Goal: Find contact information: Find contact information

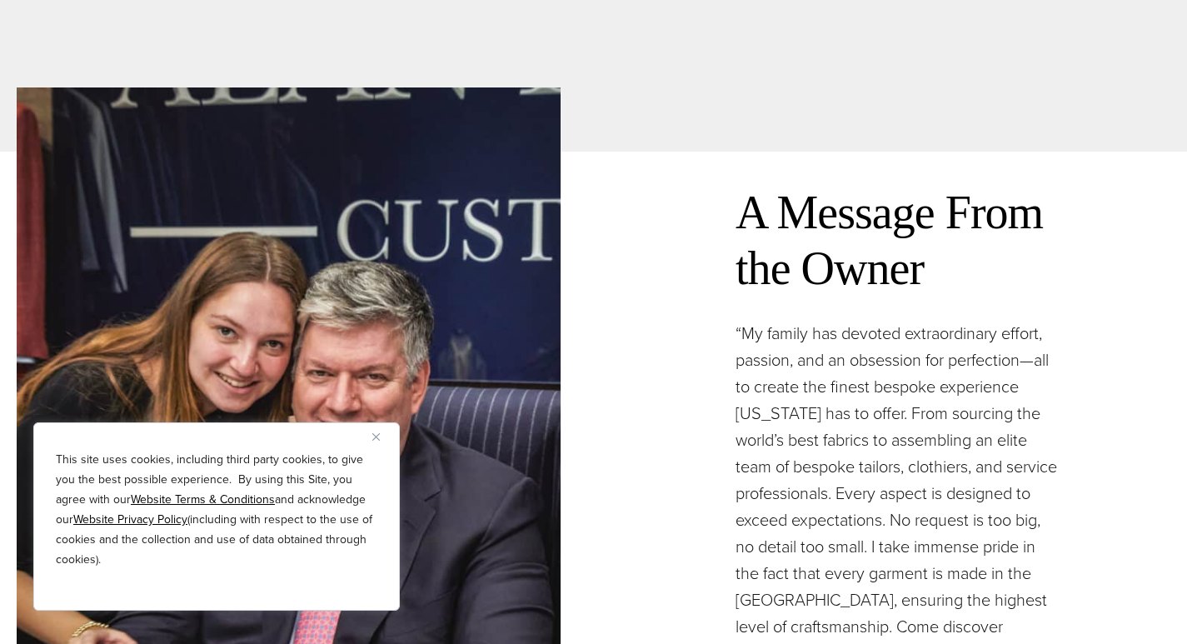
click at [378, 436] on img "Close" at bounding box center [375, 436] width 7 height 7
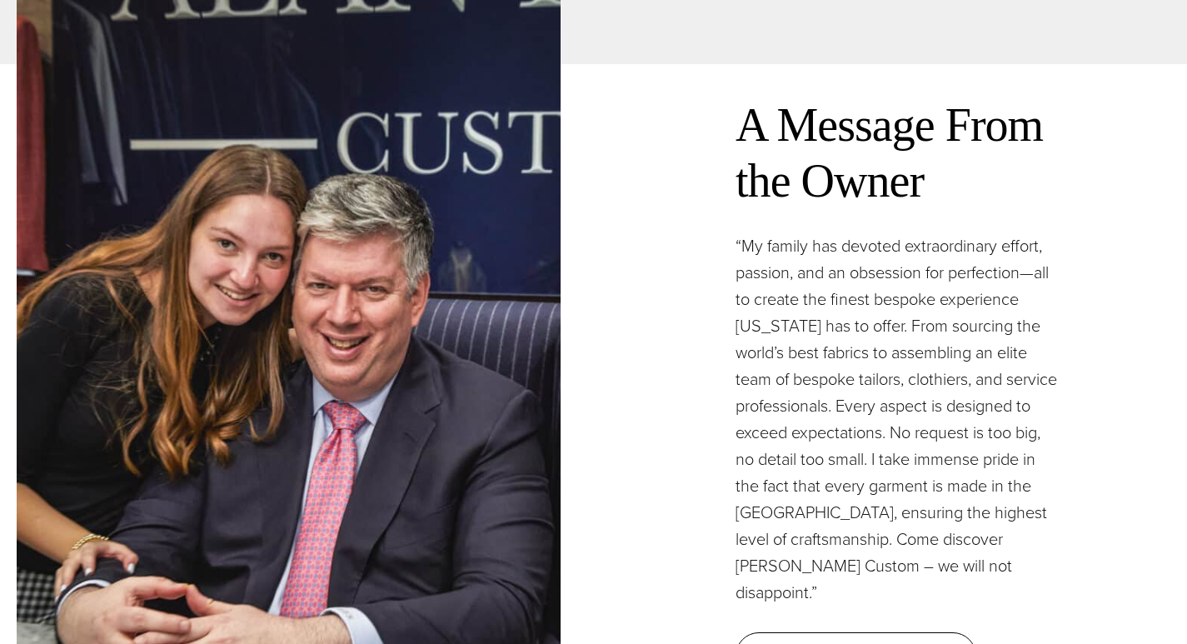
scroll to position [4748, 0]
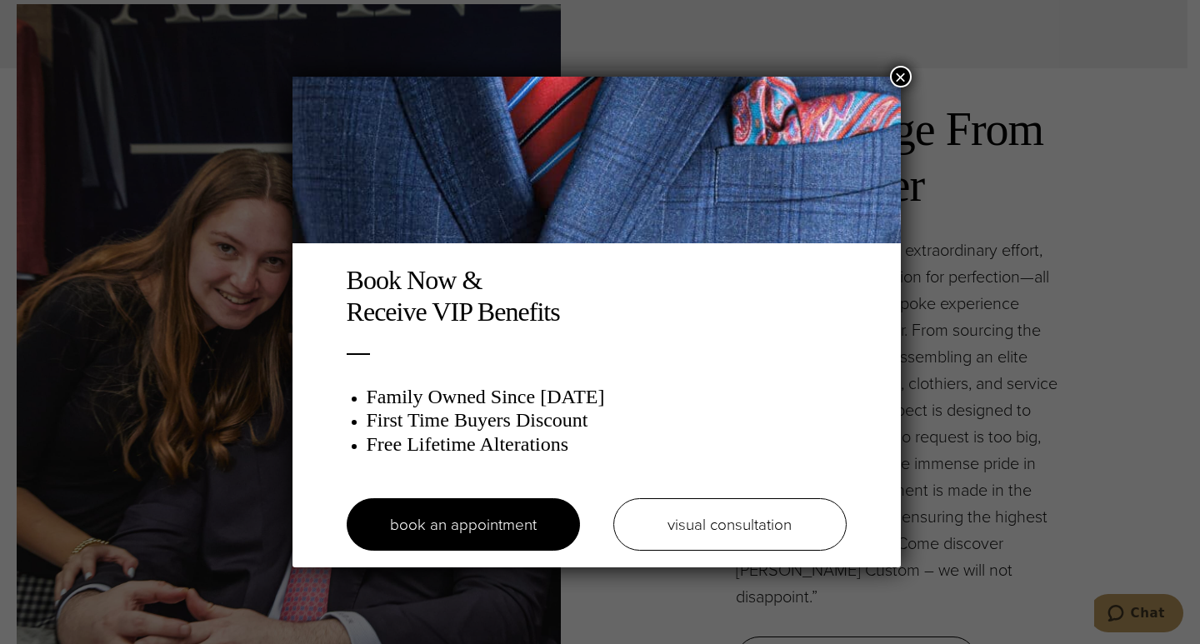
click at [907, 76] on button "×" at bounding box center [901, 77] width 22 height 22
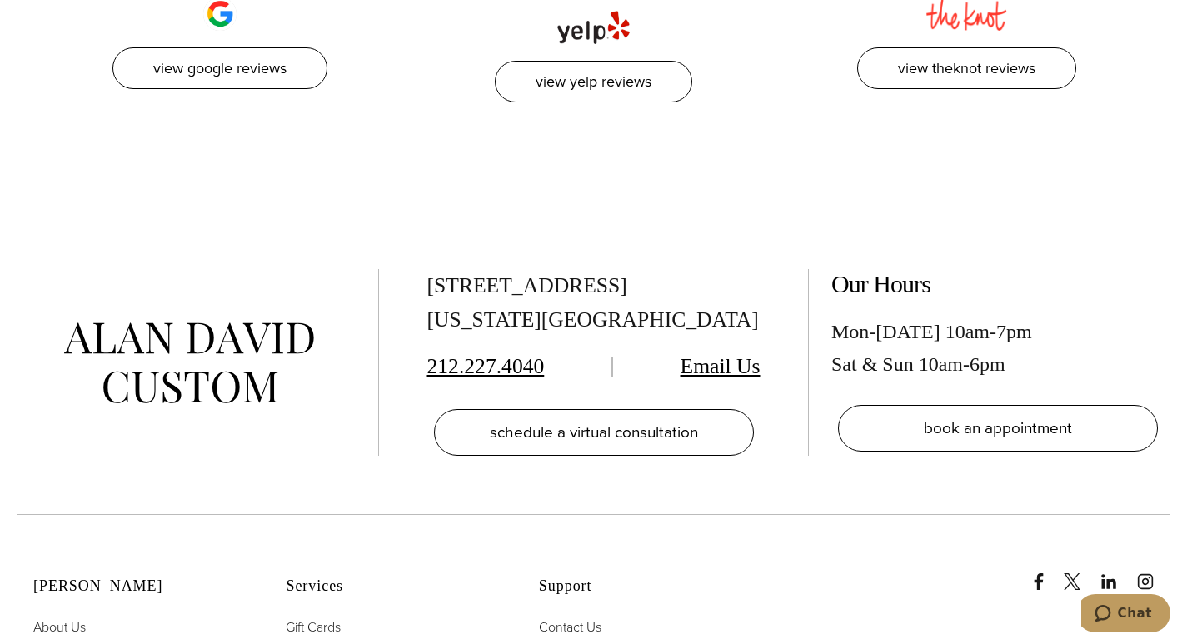
scroll to position [7914, 0]
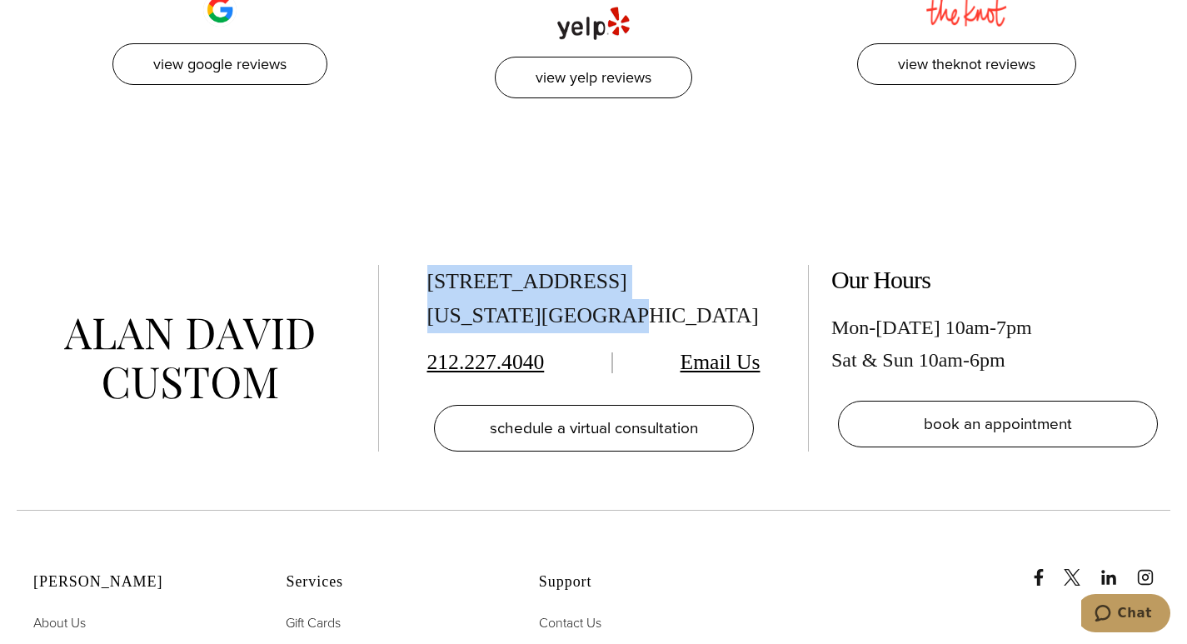
drag, startPoint x: 424, startPoint y: 172, endPoint x: 672, endPoint y: 214, distance: 251.7
click at [672, 265] on div "515 Madison Ave, Suite 301 New York, NY 10022 212.227.4040 Email Us schedule a …" at bounding box center [593, 358] width 362 height 187
copy div "515 Madison Ave, Suite 301 New York, NY 10022"
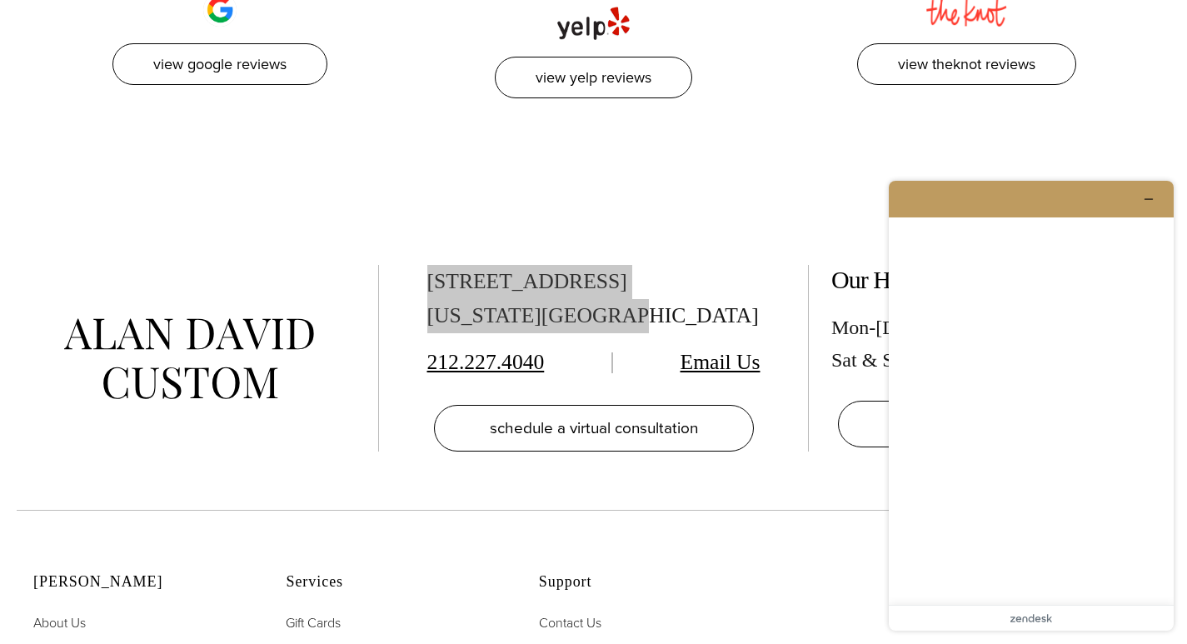
scroll to position [0, 0]
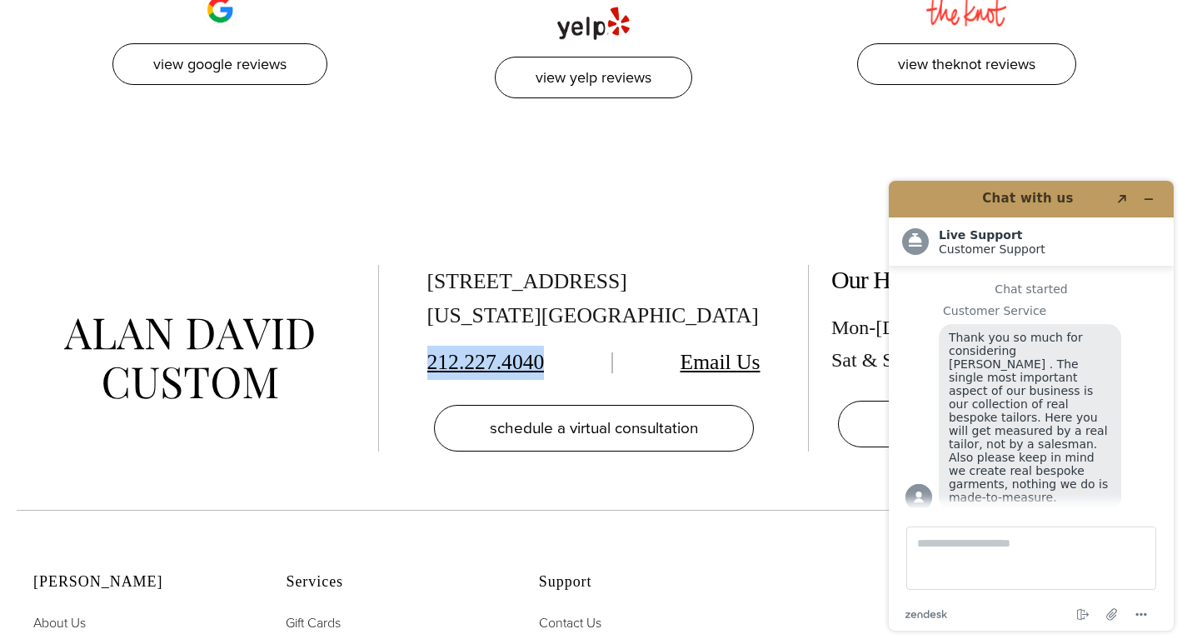
drag, startPoint x: 568, startPoint y: 257, endPoint x: 424, endPoint y: 256, distance: 144.1
click at [424, 265] on div "515 Madison Ave, Suite 301 New York, NY 10022 212.227.4040 Email Us schedule a …" at bounding box center [593, 358] width 362 height 187
copy link "212.227.4040"
click at [1142, 200] on button "Minimize widget" at bounding box center [1148, 198] width 27 height 23
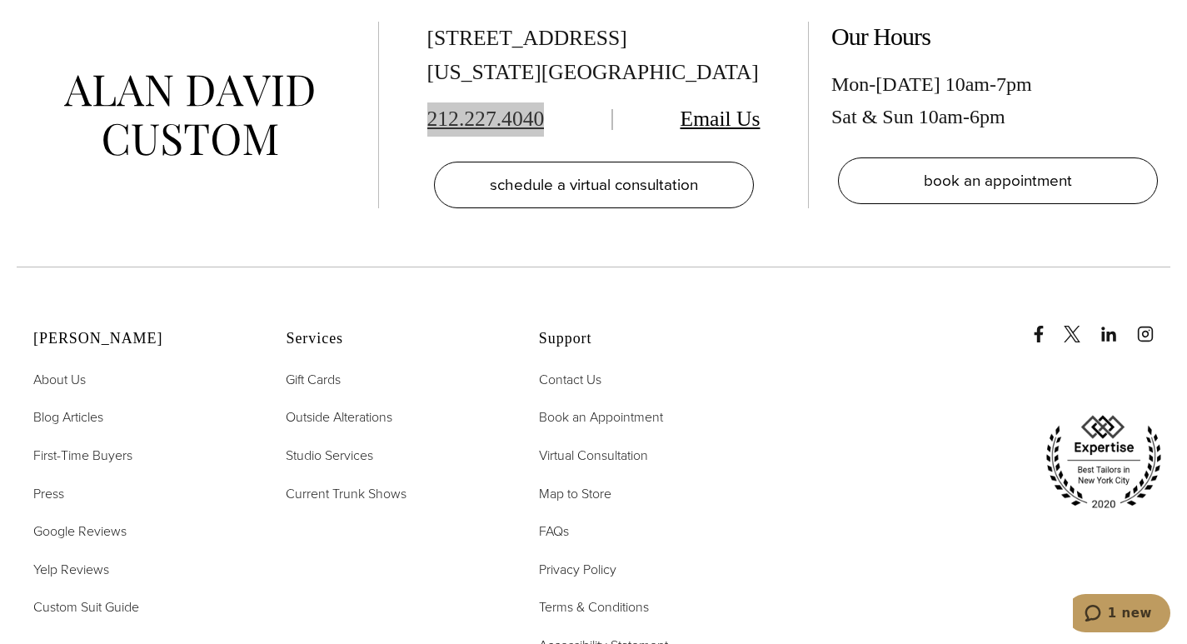
scroll to position [8186, 0]
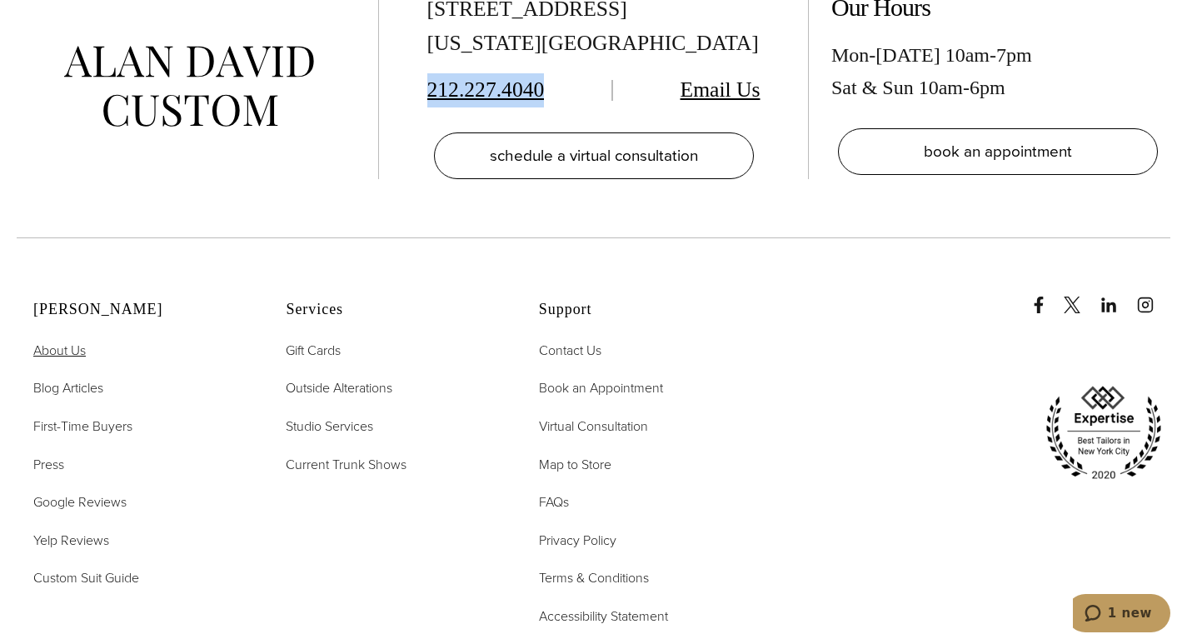
click at [64, 341] on span "About Us" at bounding box center [59, 350] width 52 height 19
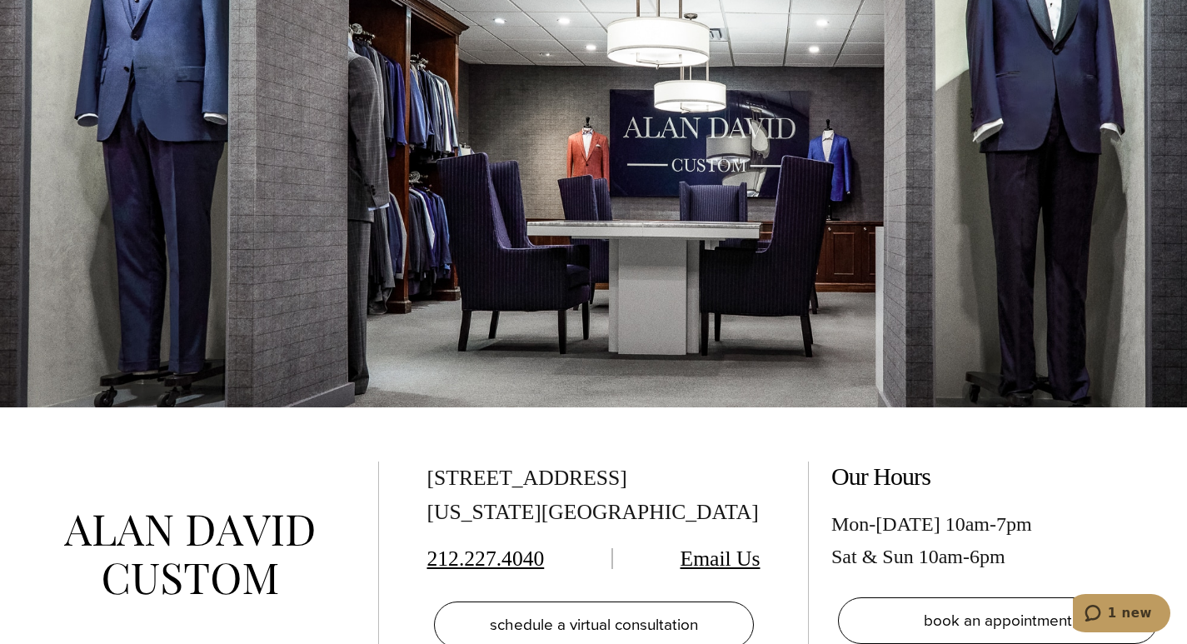
scroll to position [6032, 0]
